Goal: Navigation & Orientation: Find specific page/section

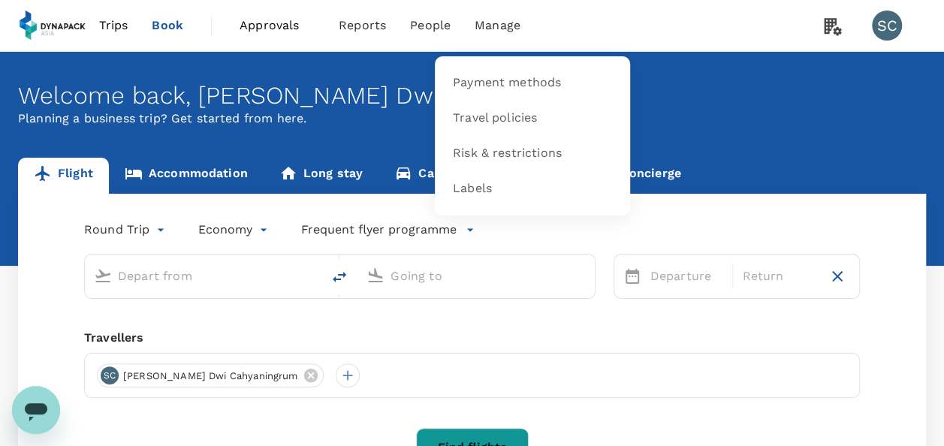
type input "Kuala Lumpur Intl ([GEOGRAPHIC_DATA])"
type input "Shanghai Pudong Intl (PVG)"
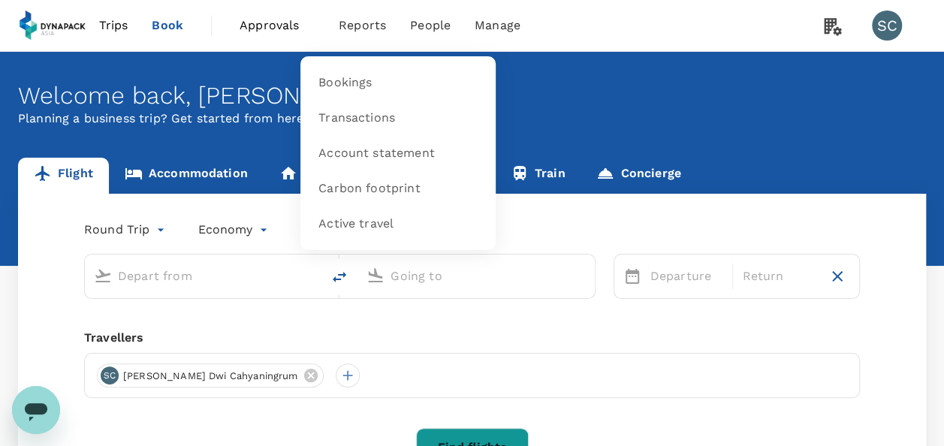
type input "Kuala Lumpur Intl ([GEOGRAPHIC_DATA])"
type input "Shanghai Pudong Intl (PVG)"
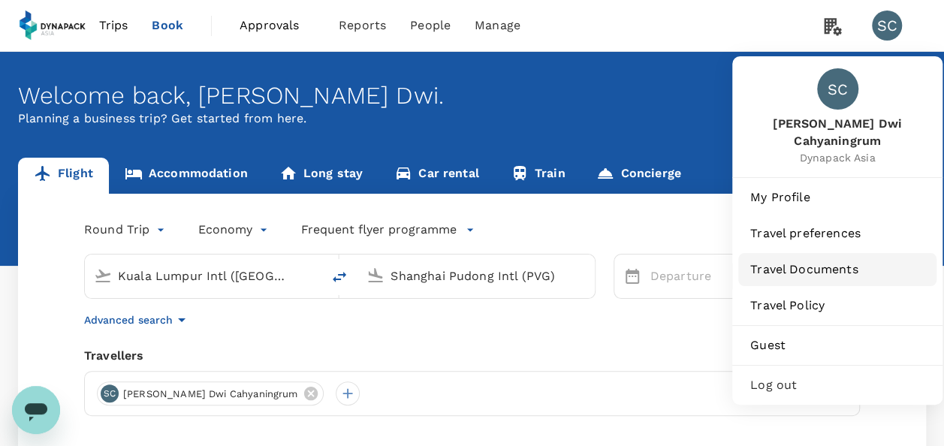
click at [831, 261] on span "Travel Documents" at bounding box center [837, 270] width 174 height 18
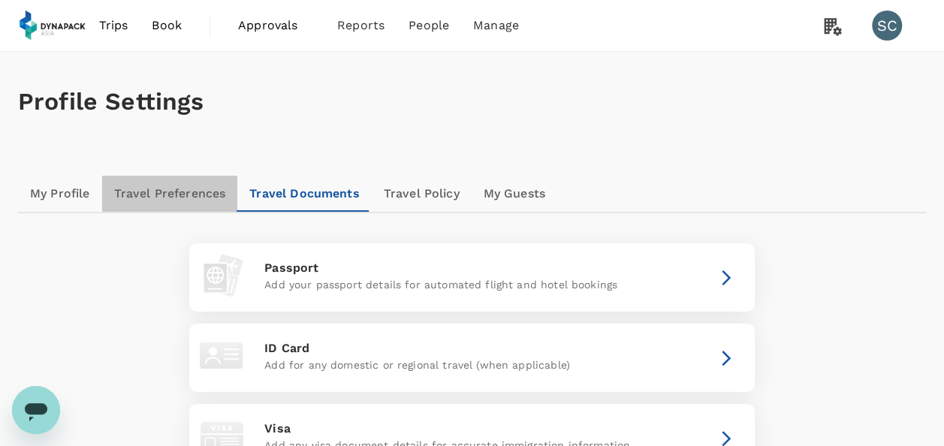
click at [198, 192] on link "Travel Preferences" at bounding box center [170, 194] width 136 height 36
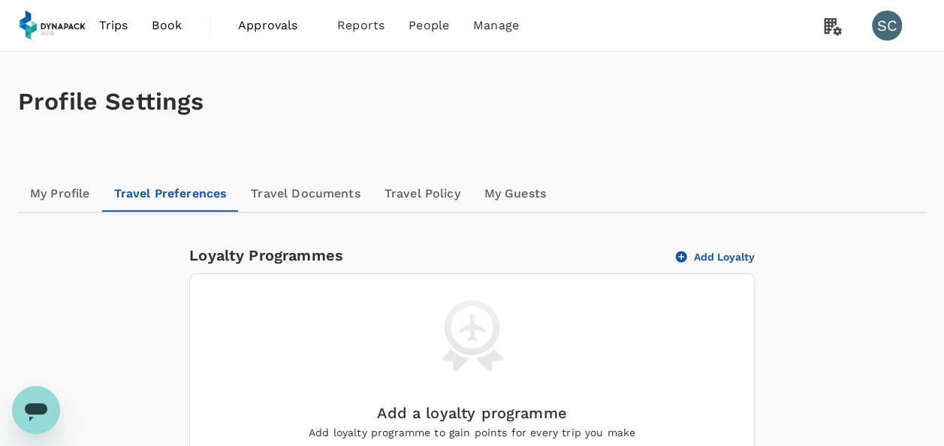
click at [433, 189] on link "Travel Policy" at bounding box center [422, 194] width 100 height 36
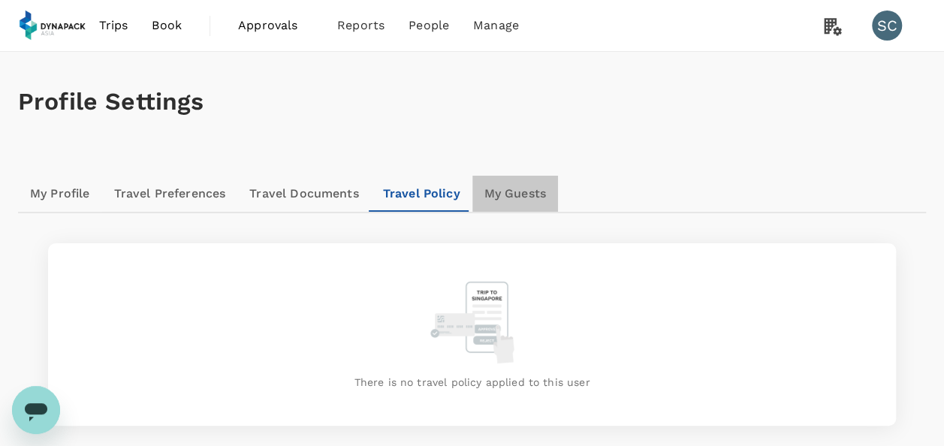
click at [522, 190] on link "My Guests" at bounding box center [515, 194] width 86 height 36
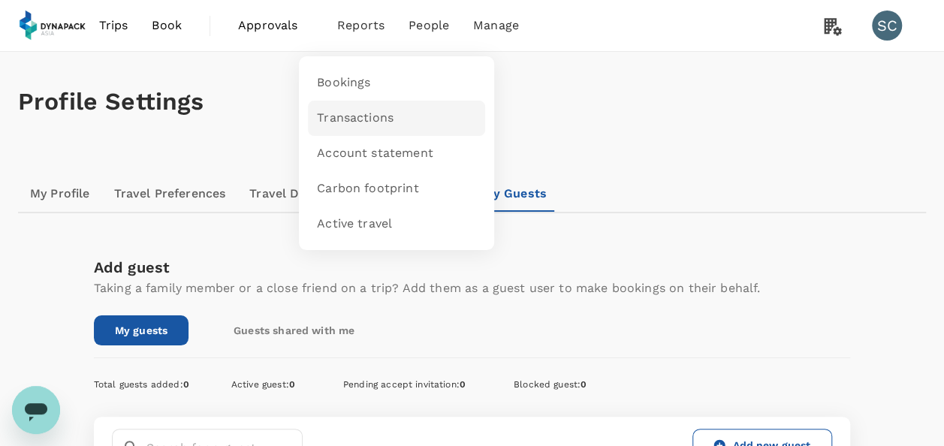
click at [381, 119] on span "Transactions" at bounding box center [355, 118] width 77 height 17
